Goal: Task Accomplishment & Management: Complete application form

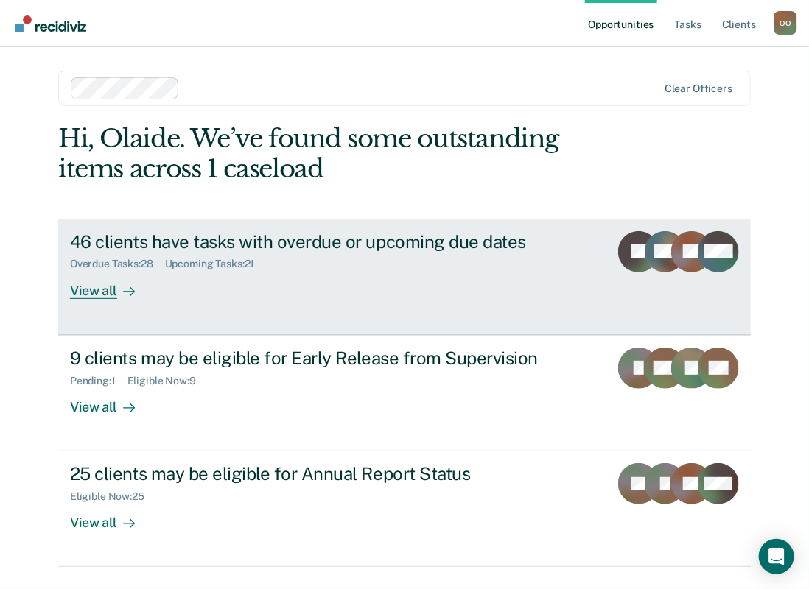
click at [89, 293] on div "View all" at bounding box center [111, 284] width 83 height 29
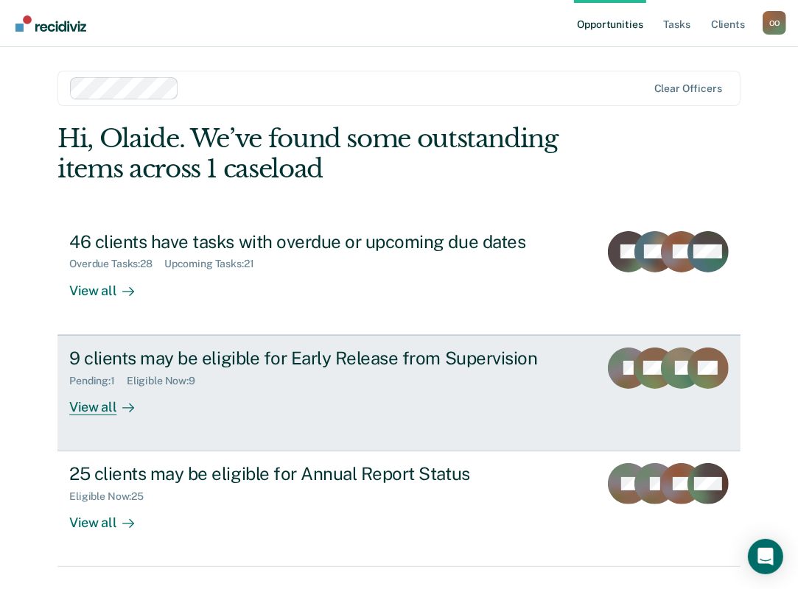
click at [89, 399] on div "View all" at bounding box center [110, 401] width 83 height 29
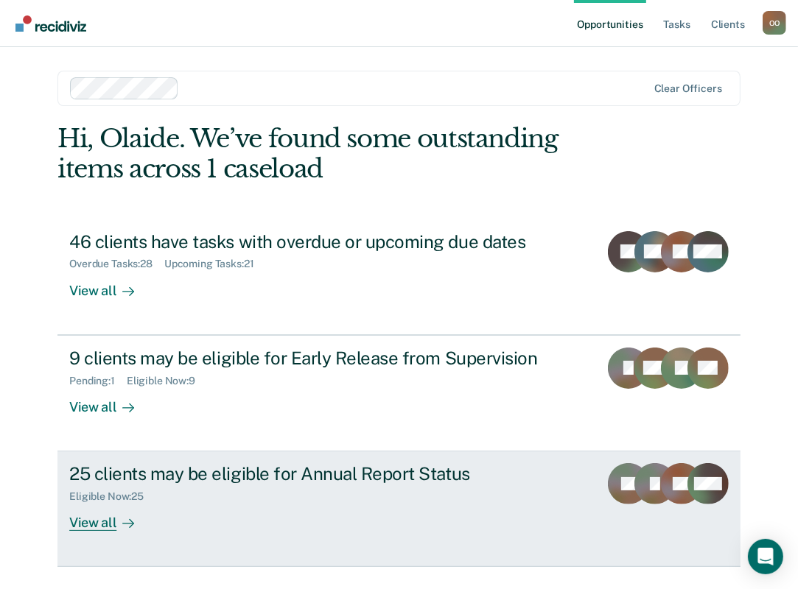
click at [84, 519] on div "View all" at bounding box center [110, 517] width 83 height 29
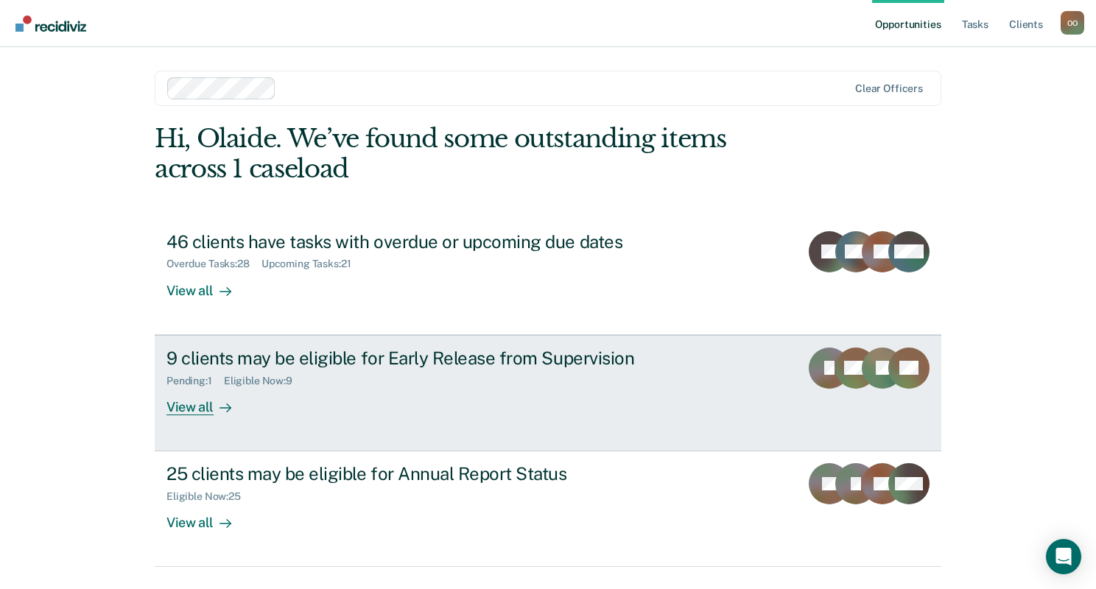
click at [808, 357] on icon at bounding box center [892, 359] width 61 height 55
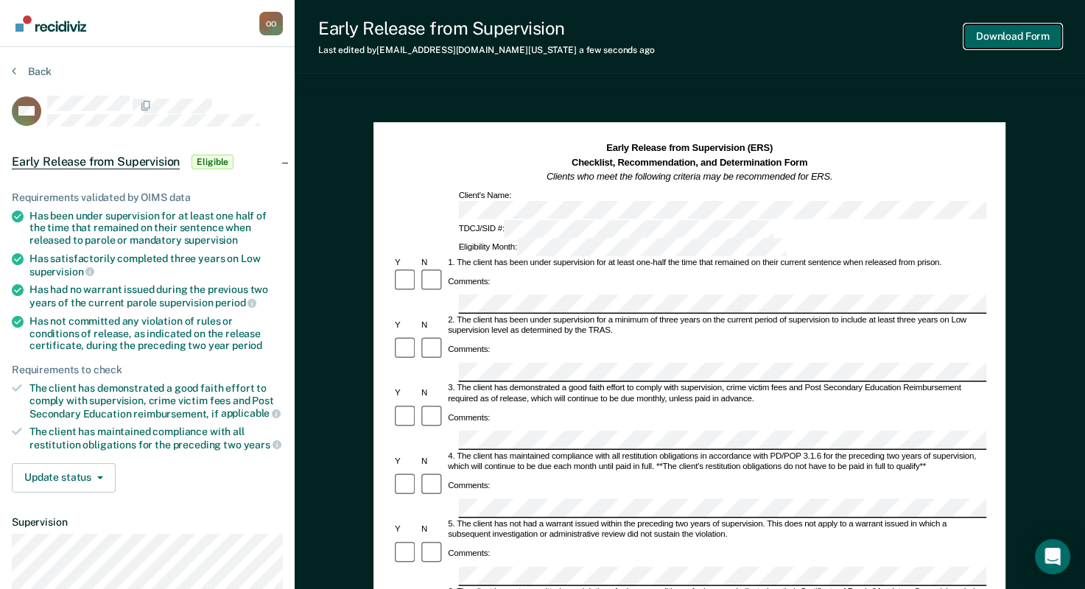
click at [808, 35] on button "Download Form" at bounding box center [1012, 36] width 97 height 24
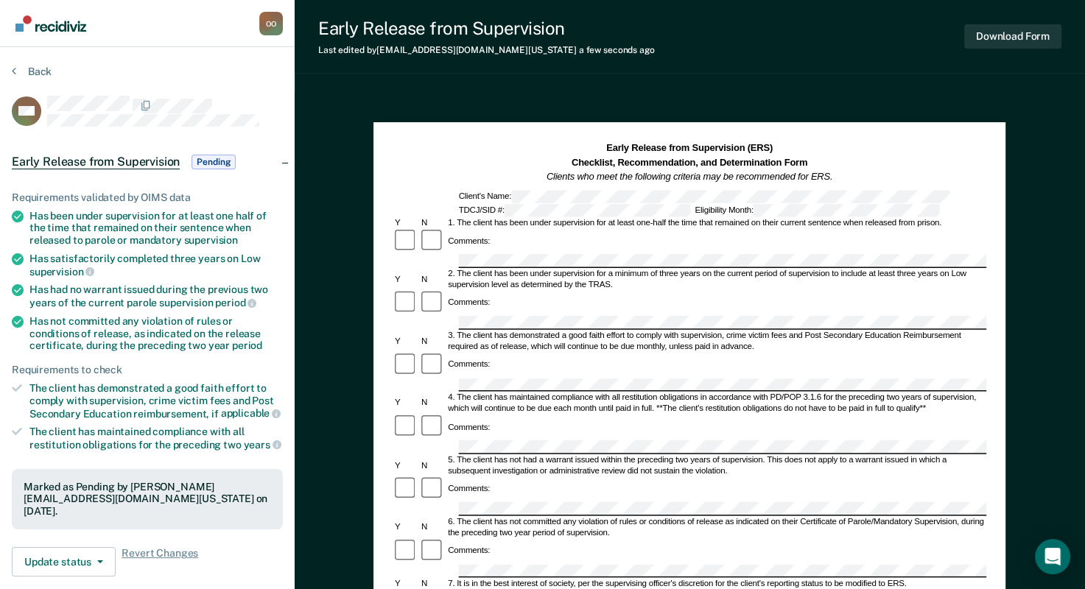
click at [186, 49] on section "Back WH Early Release from Supervision Pending Requirements validated by OIMS d…" at bounding box center [147, 446] width 295 height 799
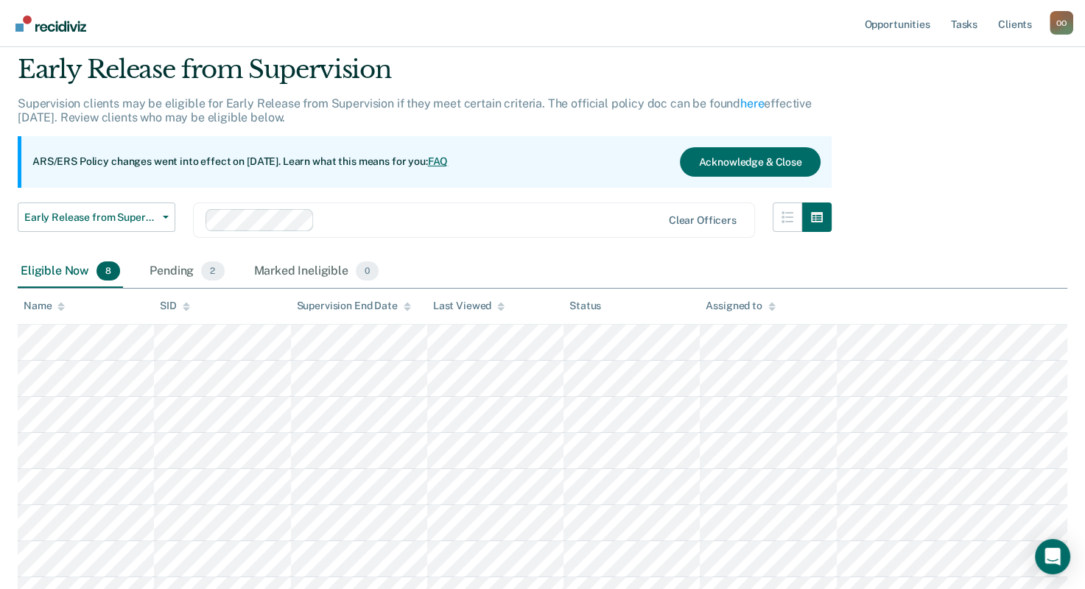
scroll to position [74, 0]
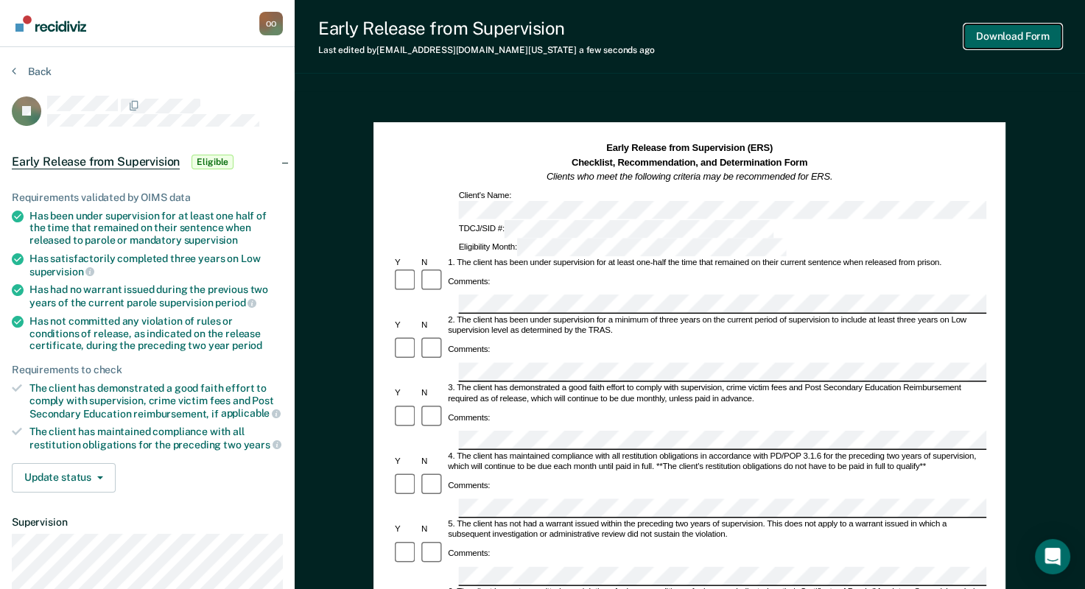
click at [808, 35] on button "Download Form" at bounding box center [1012, 36] width 97 height 24
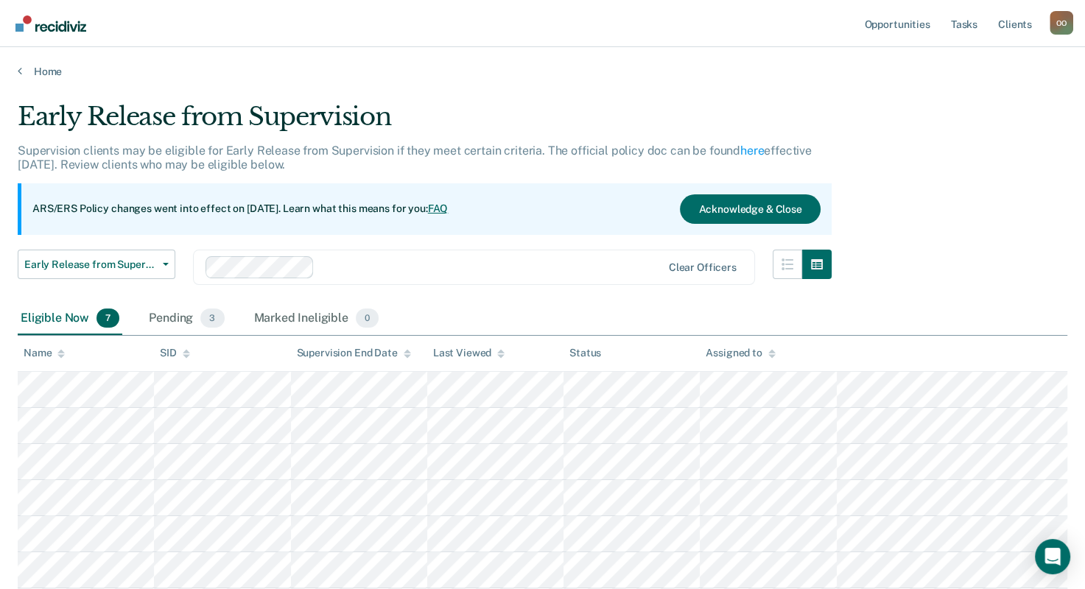
scroll to position [74, 0]
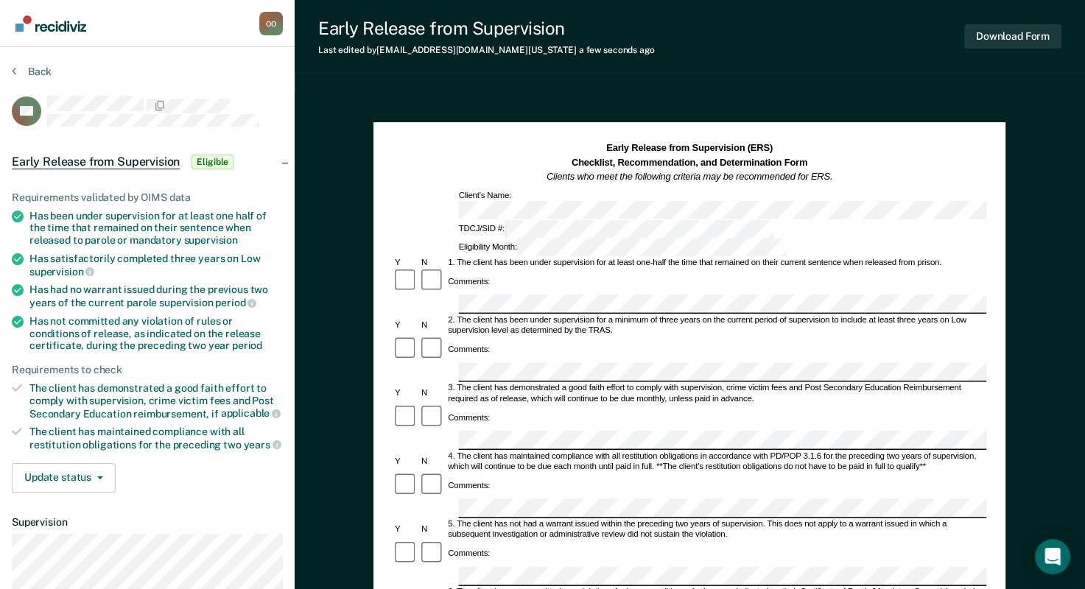
click at [808, 337] on div "Comments:" at bounding box center [690, 350] width 594 height 27
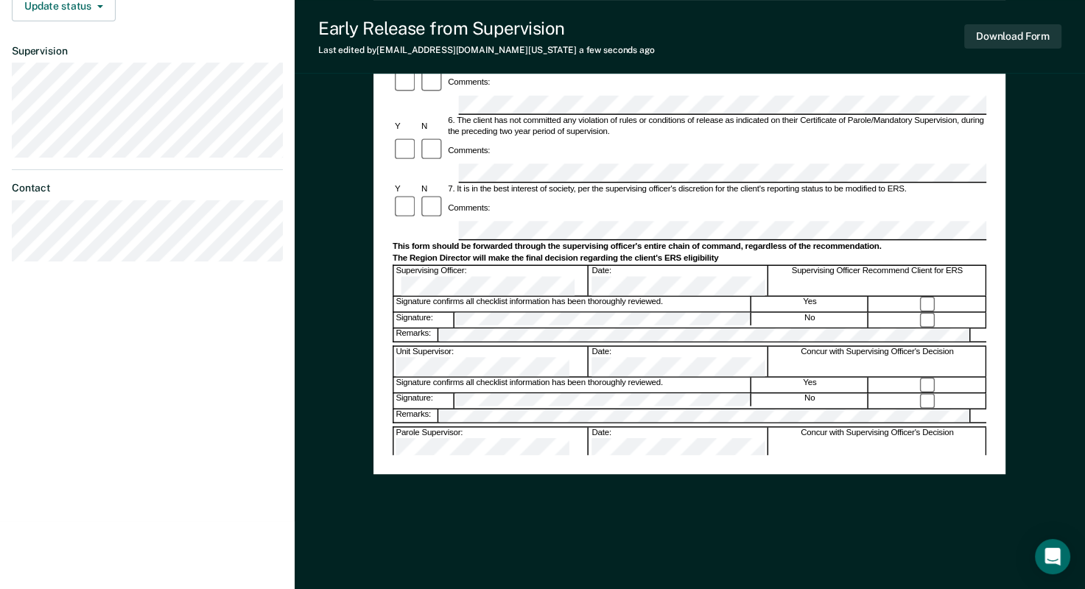
drag, startPoint x: 394, startPoint y: 427, endPoint x: 430, endPoint y: 424, distance: 36.2
drag, startPoint x: 430, startPoint y: 424, endPoint x: 420, endPoint y: 430, distance: 11.5
copy div "PSV-323A"
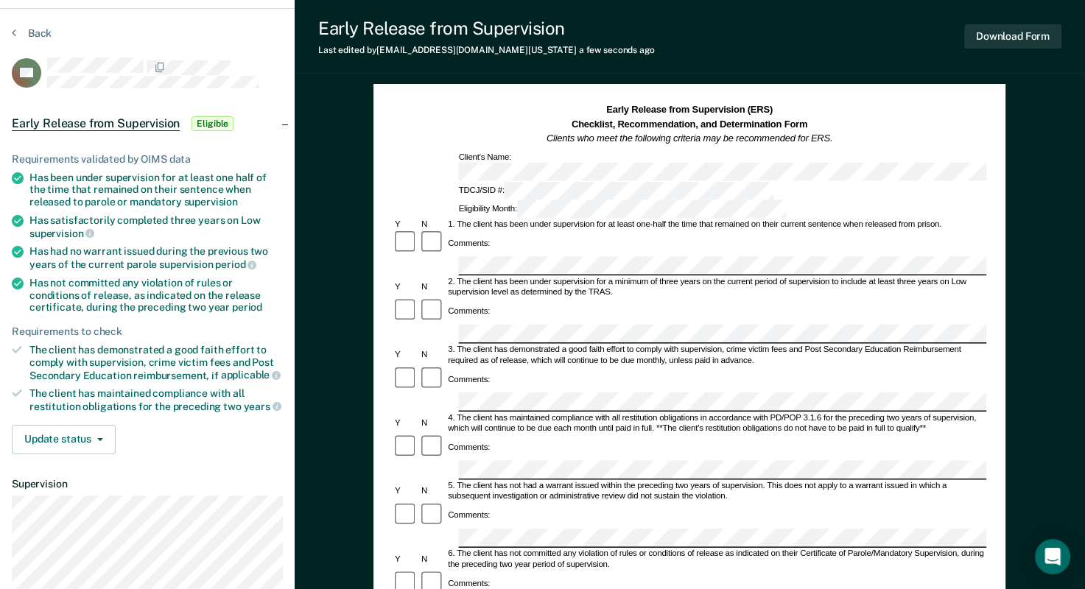
scroll to position [0, 0]
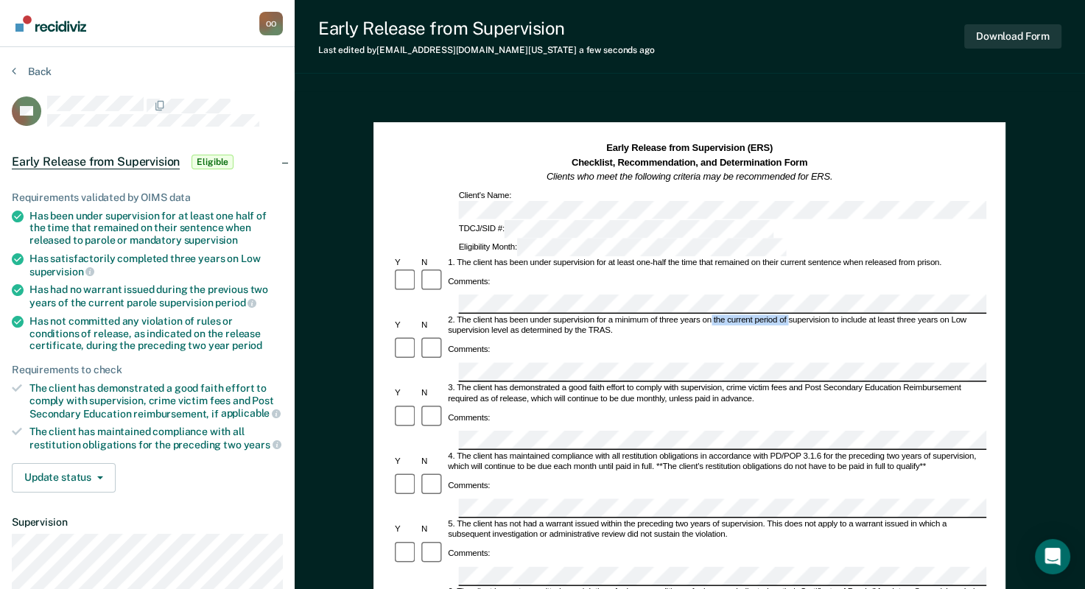
drag, startPoint x: 712, startPoint y: 267, endPoint x: 788, endPoint y: 266, distance: 75.9
click at [788, 315] on div "2. The client has been under supervision for a minimum of three years on the cu…" at bounding box center [717, 325] width 541 height 21
drag, startPoint x: 788, startPoint y: 266, endPoint x: 759, endPoint y: 267, distance: 28.7
copy div "the current period of"
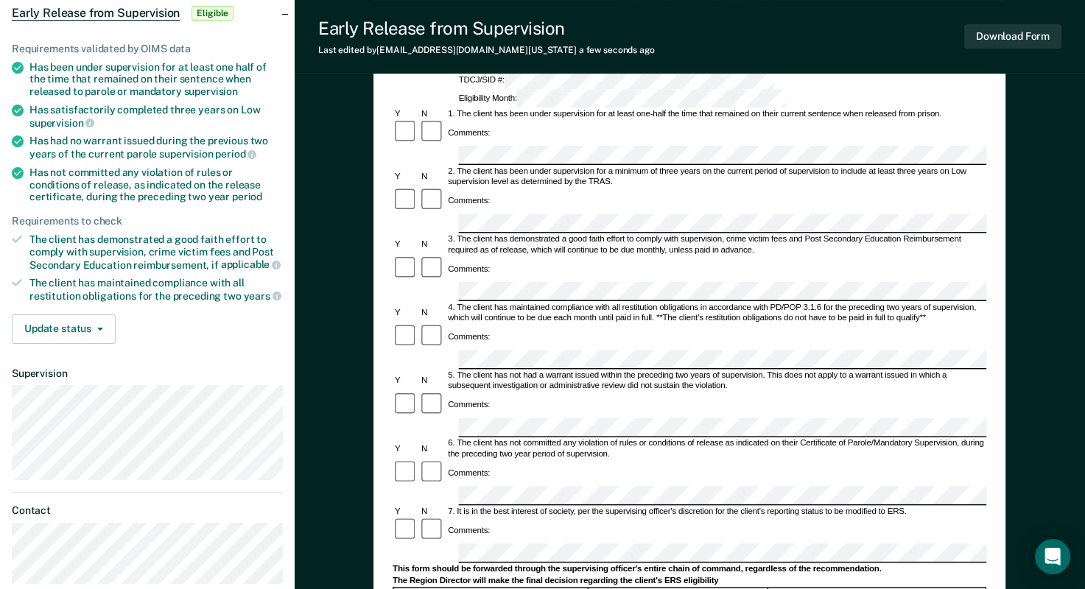
scroll to position [221, 0]
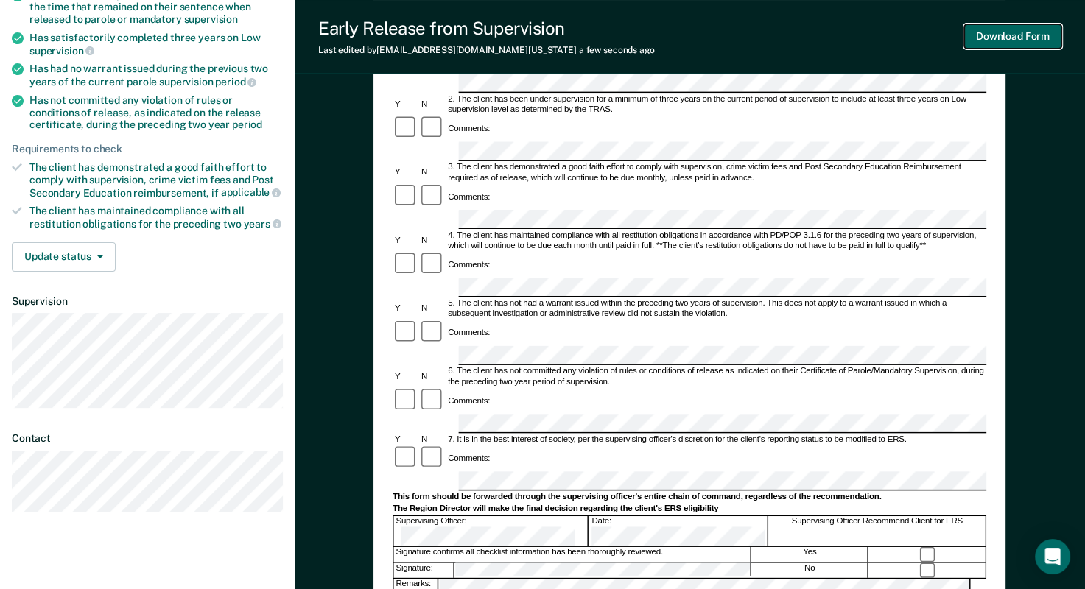
click at [808, 35] on button "Download Form" at bounding box center [1012, 36] width 97 height 24
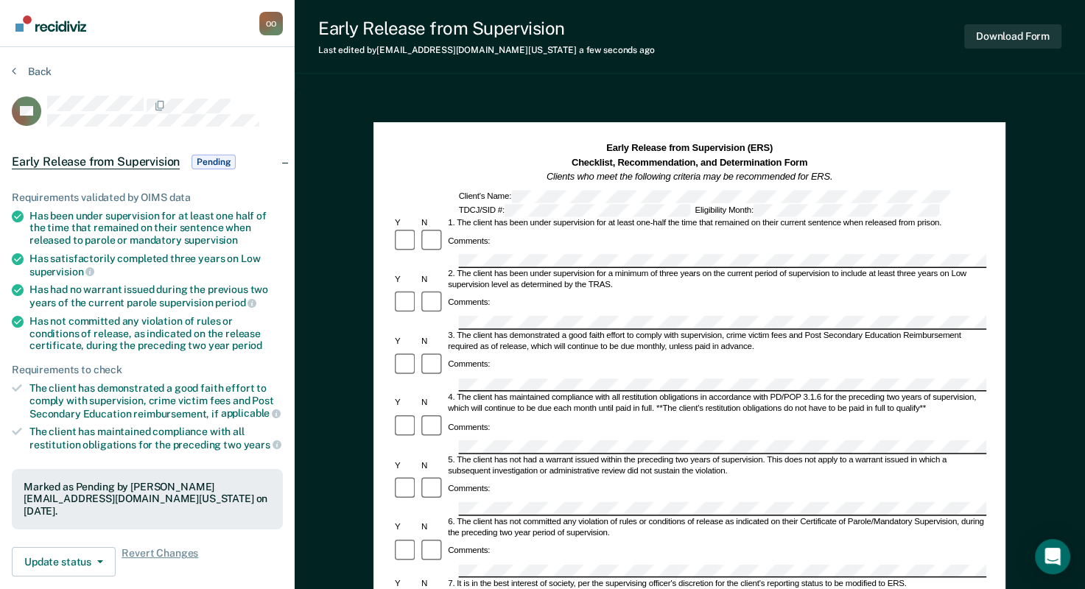
scroll to position [0, 0]
click at [808, 38] on button "Download Form" at bounding box center [1012, 36] width 97 height 24
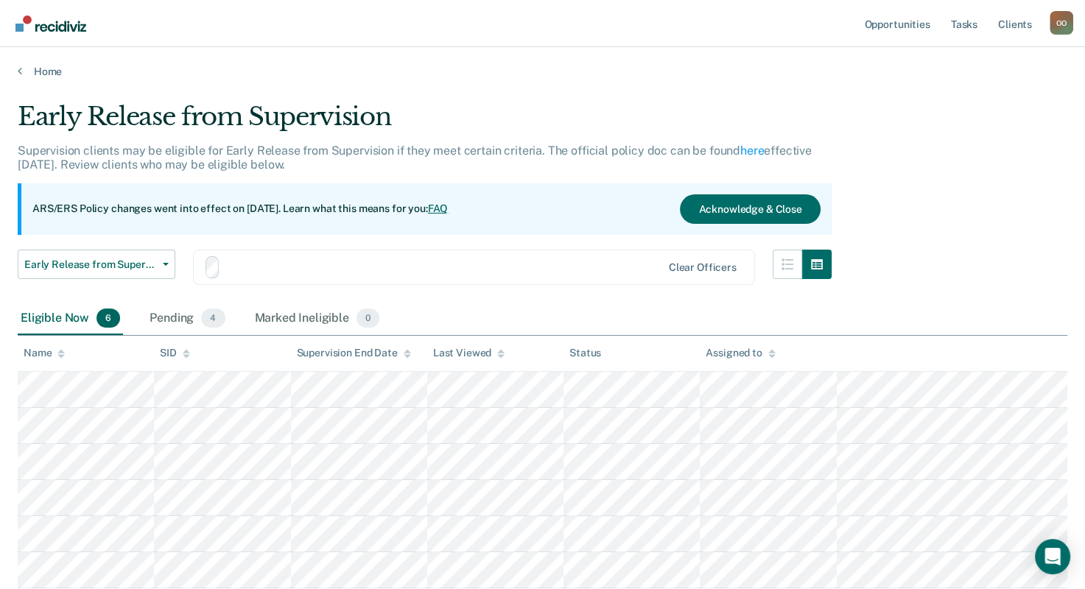
scroll to position [74, 0]
